Goal: Answer question/provide support: Answer question/provide support

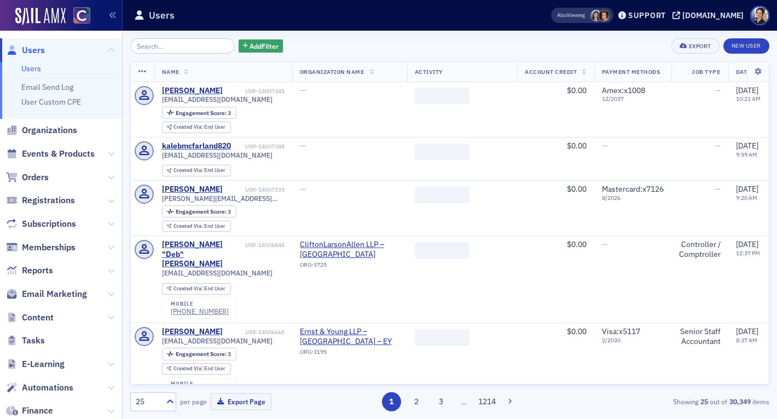
click at [164, 45] on input "search" at bounding box center [182, 45] width 105 height 15
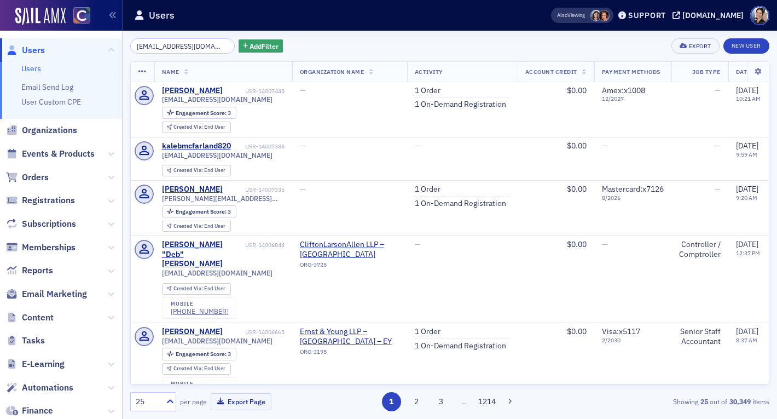
scroll to position [0, 4]
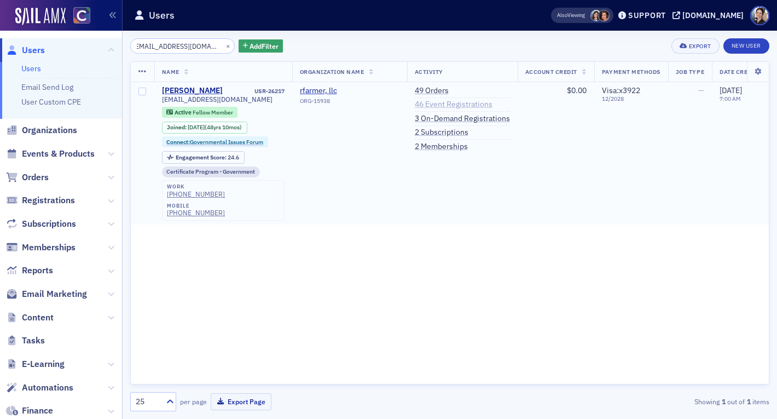
type input "[EMAIL_ADDRESS][DOMAIN_NAME]"
click at [454, 105] on link "46 Event Registrations" at bounding box center [454, 105] width 78 height 10
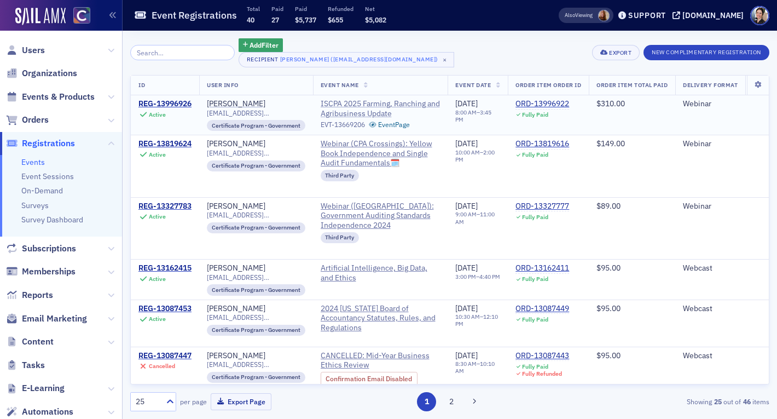
click at [375, 105] on span "ISCPA 2025 Farming, Ranching and Agribusiness Update" at bounding box center [381, 108] width 120 height 19
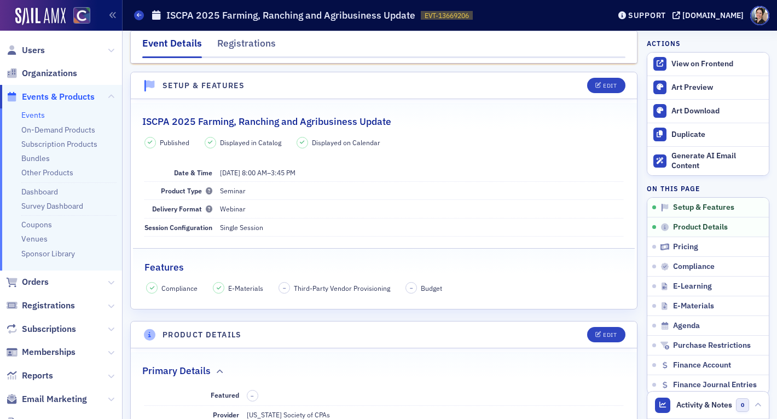
scroll to position [55, 0]
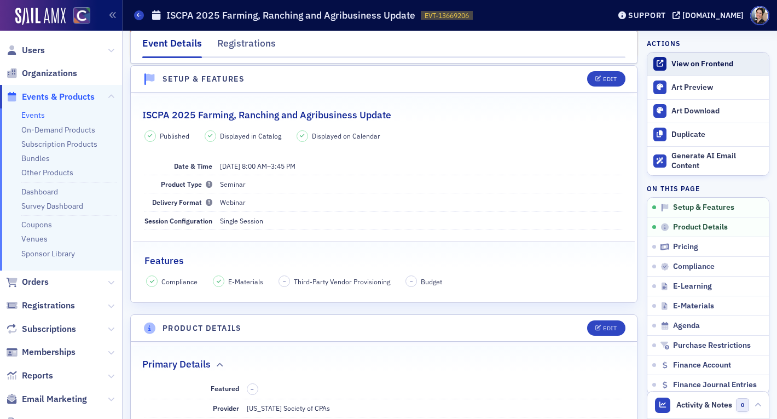
click at [687, 62] on div "View on Frontend" at bounding box center [717, 64] width 92 height 10
